Goal: Transaction & Acquisition: Purchase product/service

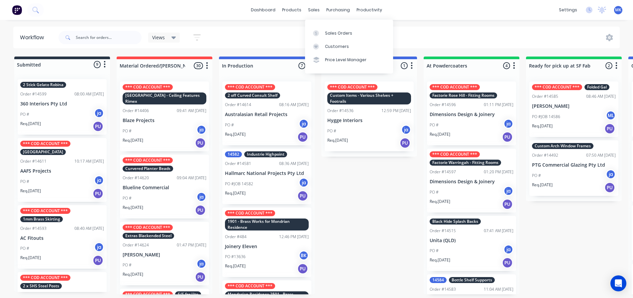
click at [316, 8] on div "sales" at bounding box center [314, 10] width 18 height 10
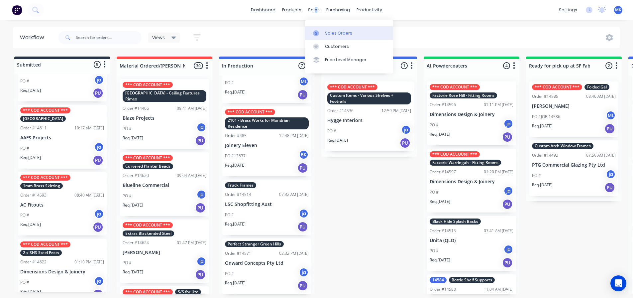
click at [325, 31] on div "Sales Orders" at bounding box center [338, 33] width 27 height 6
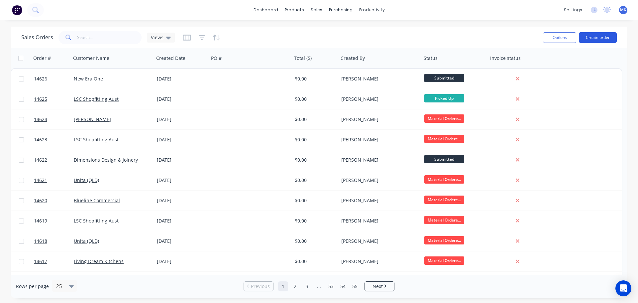
click at [607, 37] on button "Create order" at bounding box center [598, 37] width 38 height 11
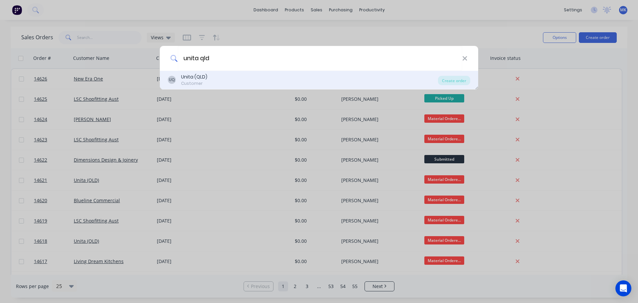
type input "unita qld"
click at [173, 77] on div "UQ" at bounding box center [172, 80] width 8 height 8
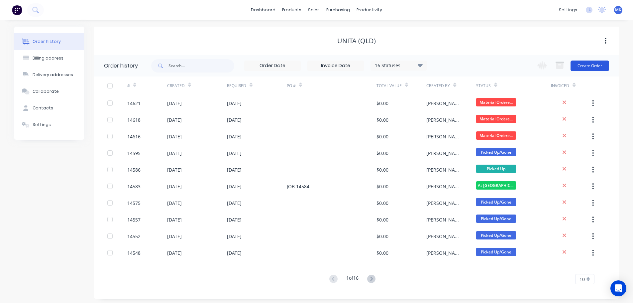
click at [586, 67] on button "Create Order" at bounding box center [590, 65] width 39 height 11
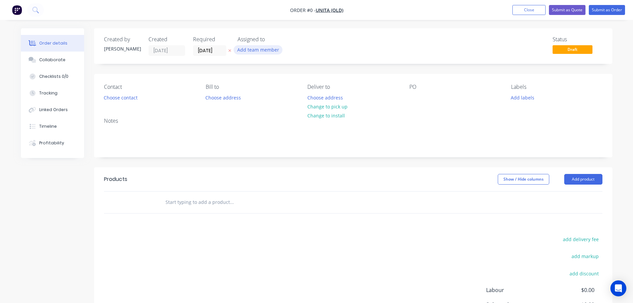
click at [259, 47] on button "Add team member" at bounding box center [258, 49] width 49 height 9
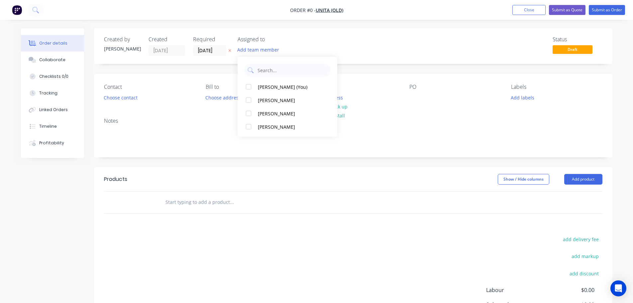
drag, startPoint x: 258, startPoint y: 116, endPoint x: 183, endPoint y: 115, distance: 75.1
click at [258, 116] on div "[PERSON_NAME]" at bounding box center [291, 113] width 66 height 7
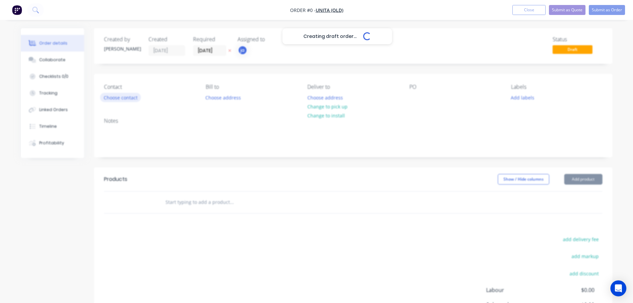
click at [125, 98] on div "Creating draft order... Loading... Order details Collaborate Checklists 0/0 Tra…" at bounding box center [316, 205] width 605 height 355
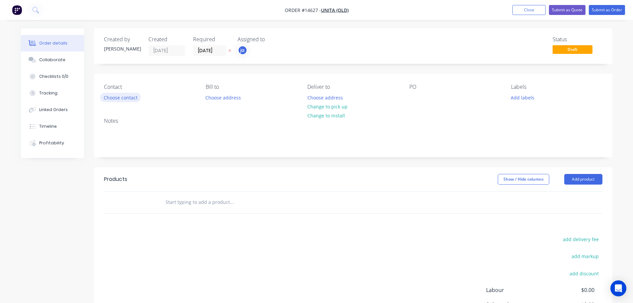
click at [125, 98] on button "Choose contact" at bounding box center [120, 97] width 41 height 9
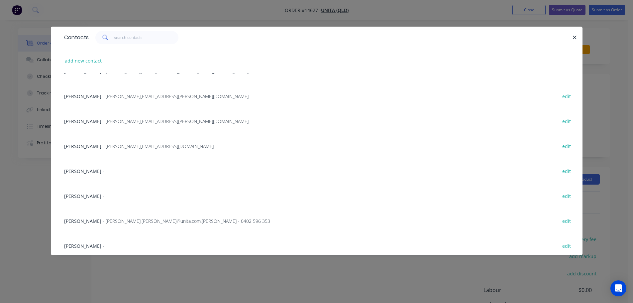
scroll to position [267, 0]
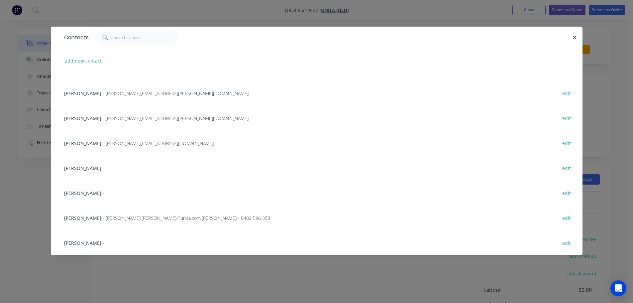
click at [93, 243] on span "[PERSON_NAME]" at bounding box center [82, 243] width 37 height 6
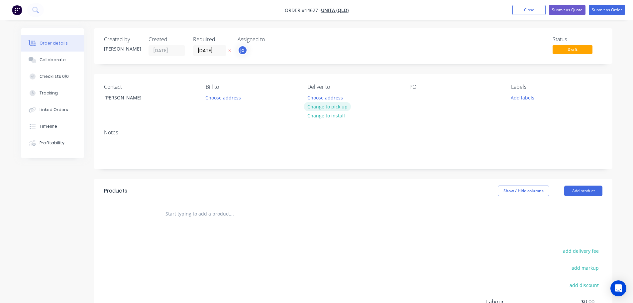
click at [345, 106] on button "Change to pick up" at bounding box center [327, 106] width 47 height 9
click at [524, 96] on button "Add labels" at bounding box center [522, 97] width 31 height 9
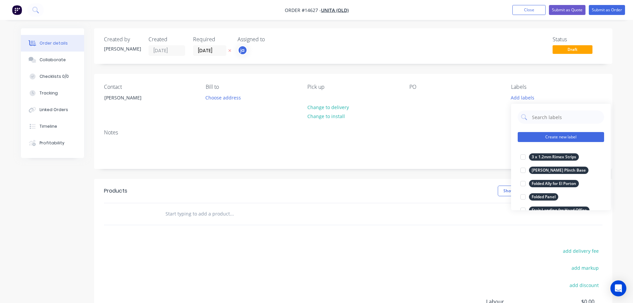
click at [541, 134] on button "Create new label" at bounding box center [561, 137] width 86 height 10
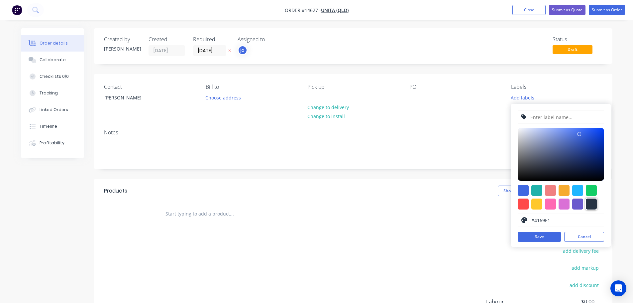
click at [589, 202] on div at bounding box center [591, 203] width 11 height 11
type input "#273444"
click at [547, 120] on input "text" at bounding box center [565, 117] width 71 height 13
paste input "Snowscene Extention [GEOGRAPHIC_DATA]"
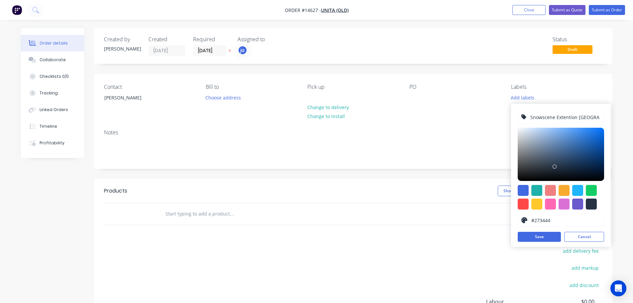
scroll to position [0, 11]
type input "Snowscene Extention [GEOGRAPHIC_DATA]"
click at [551, 231] on div "Snowscene Extention Wooloongabba #273444 hex #273444 Save Cancel" at bounding box center [561, 175] width 100 height 143
click at [547, 234] on button "Save" at bounding box center [539, 237] width 43 height 10
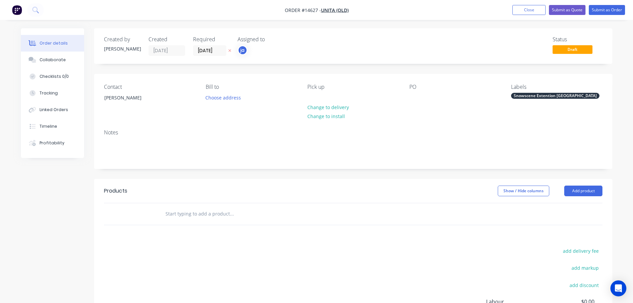
click at [105, 194] on div "Products" at bounding box center [115, 191] width 23 height 8
click at [178, 219] on input "text" at bounding box center [231, 213] width 133 height 13
paste input "Snowscene Extention [GEOGRAPHIC_DATA]"
type input "Snowscene Extention [GEOGRAPHIC_DATA]"
click at [202, 236] on button "Add Snowscene Extention Wooloongabba to order" at bounding box center [267, 238] width 199 height 21
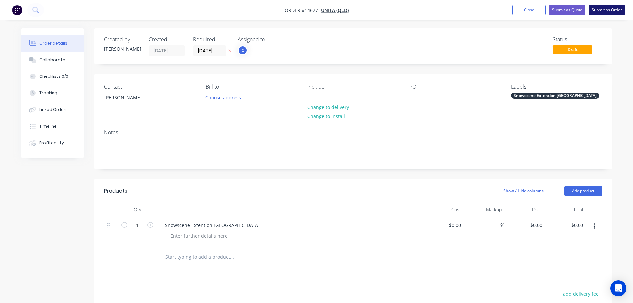
click at [597, 11] on button "Submit as Order" at bounding box center [607, 10] width 36 height 10
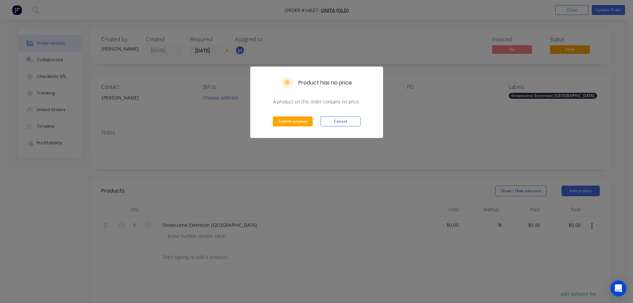
click at [288, 127] on div "Submit anyway Cancel" at bounding box center [317, 121] width 132 height 33
click at [297, 118] on button "Submit anyway" at bounding box center [293, 121] width 40 height 10
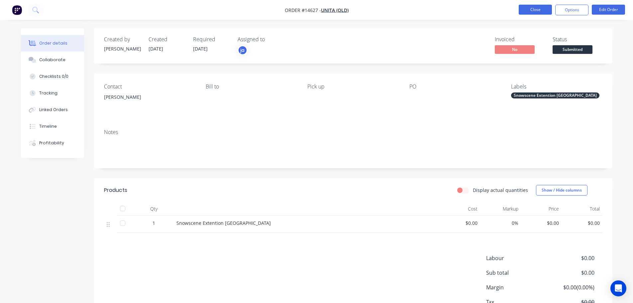
click at [528, 11] on button "Close" at bounding box center [535, 10] width 33 height 10
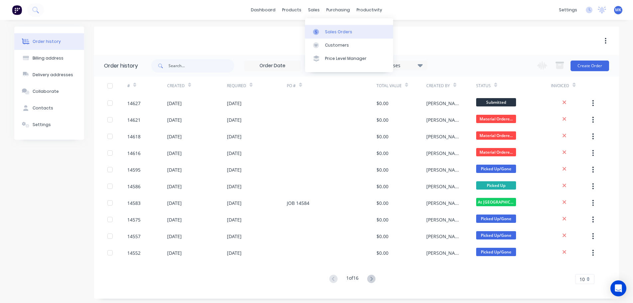
click at [318, 33] on icon at bounding box center [316, 32] width 6 height 6
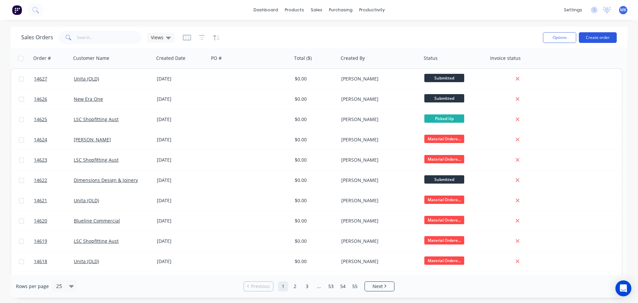
click at [598, 38] on button "Create order" at bounding box center [598, 37] width 38 height 11
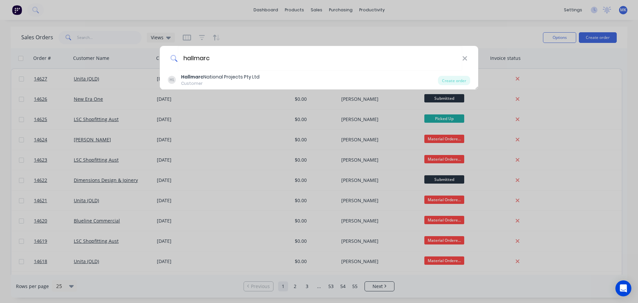
type input "hallmarc"
click at [208, 73] on div "Hallmarc National Projects Pty Ltd" at bounding box center [220, 76] width 78 height 7
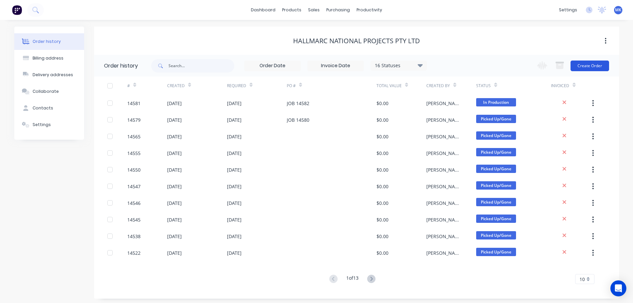
click at [585, 67] on button "Create Order" at bounding box center [590, 65] width 39 height 11
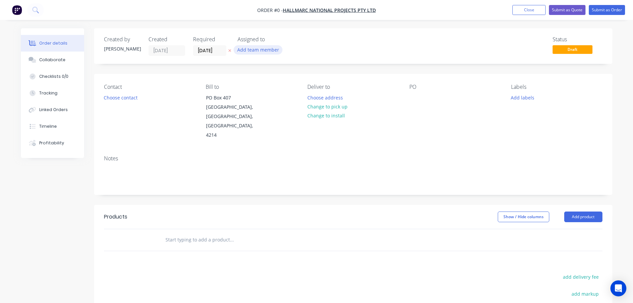
click at [265, 50] on button "Add team member" at bounding box center [258, 49] width 49 height 9
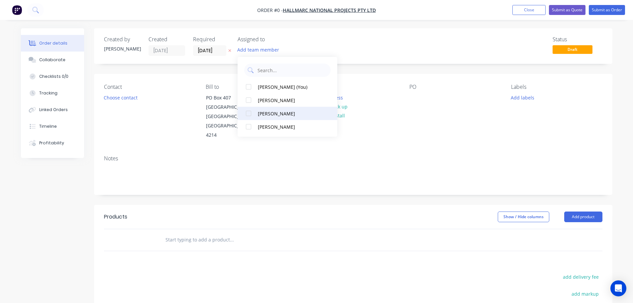
click at [267, 112] on div "[PERSON_NAME]" at bounding box center [291, 113] width 66 height 7
click at [116, 102] on div "Order details Collaborate Checklists 0/0 Tracking Linked Orders Timeline Profit…" at bounding box center [316, 224] width 605 height 392
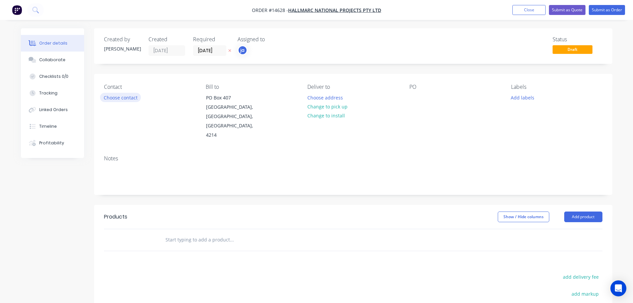
click at [116, 94] on button "Choose contact" at bounding box center [120, 97] width 41 height 9
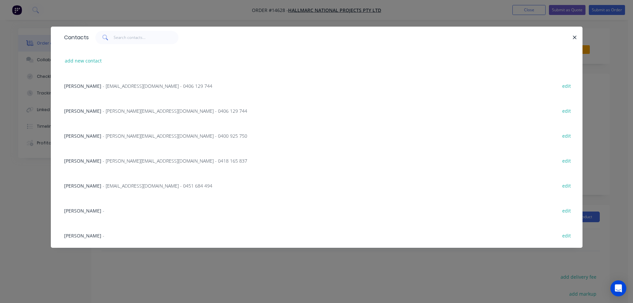
click at [121, 211] on div "[PERSON_NAME] - edit" at bounding box center [317, 210] width 512 height 25
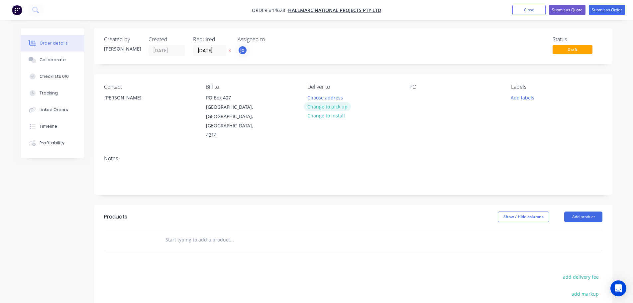
click at [319, 105] on button "Change to pick up" at bounding box center [327, 106] width 47 height 9
click at [521, 97] on button "Add labels" at bounding box center [522, 97] width 31 height 9
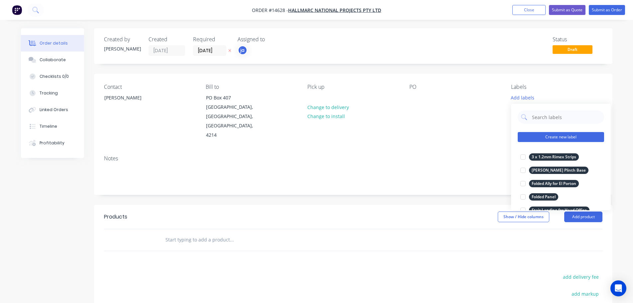
click at [563, 139] on button "Create new label" at bounding box center [561, 137] width 86 height 10
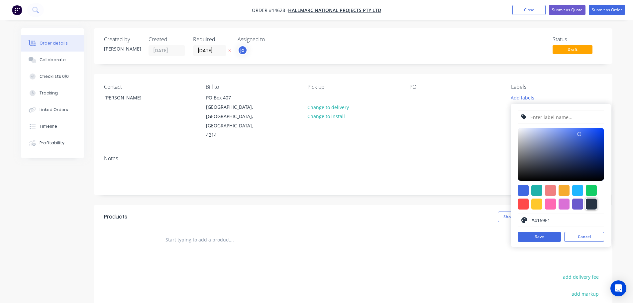
click at [591, 204] on div at bounding box center [591, 203] width 11 height 11
type input "#273444"
click at [548, 111] on input "text" at bounding box center [565, 117] width 71 height 13
paste input "Smiggle Chatswood - Skirting"
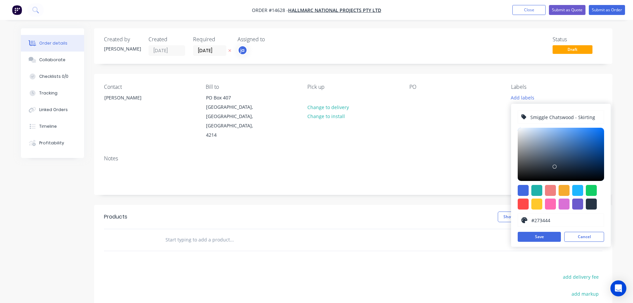
type input "Smiggle Chatswood - Skirting"
drag, startPoint x: 530, startPoint y: 227, endPoint x: 532, endPoint y: 235, distance: 8.0
click at [530, 228] on div "Smiggle Chatswood - Skirting #273444 hex #273444 Save Cancel" at bounding box center [561, 175] width 100 height 143
click at [532, 235] on button "Save" at bounding box center [539, 237] width 43 height 10
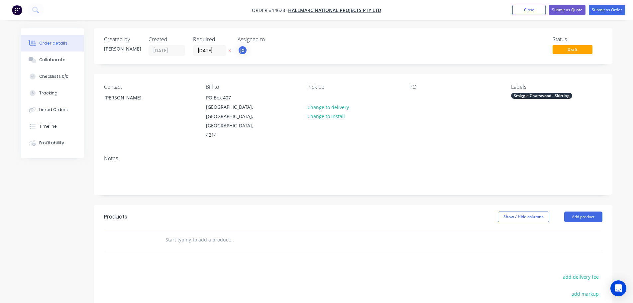
click at [188, 233] on input "text" at bounding box center [231, 239] width 133 height 13
paste input "Smiggle Chatswood - Skirting"
type input "Smiggle Chatswood - Skirting"
click at [228, 254] on button "Add Smiggle Chatswood - Skirting to order" at bounding box center [267, 264] width 199 height 21
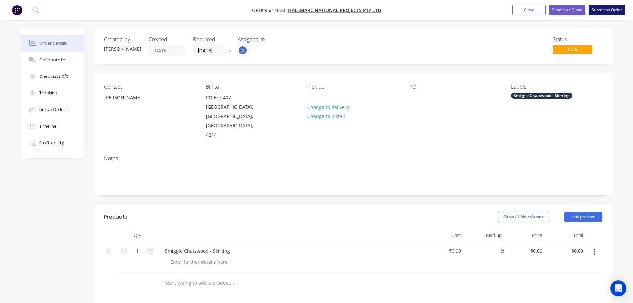
click at [603, 13] on button "Submit as Order" at bounding box center [607, 10] width 36 height 10
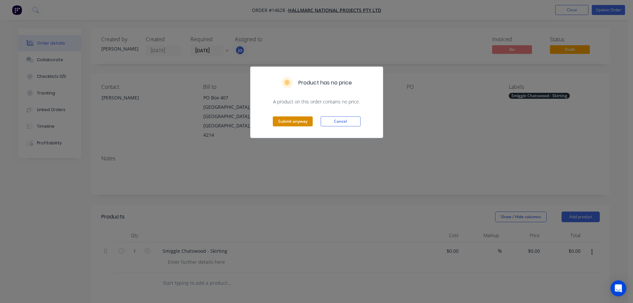
click at [284, 123] on button "Submit anyway" at bounding box center [293, 121] width 40 height 10
